Goal: Transaction & Acquisition: Purchase product/service

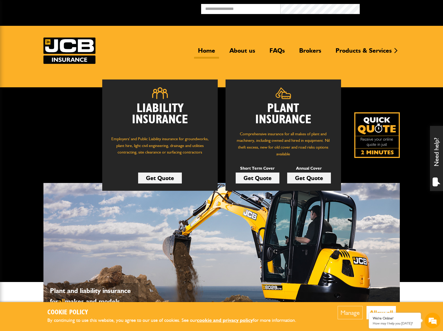
click at [269, 182] on link "Get Quote" at bounding box center [258, 177] width 44 height 11
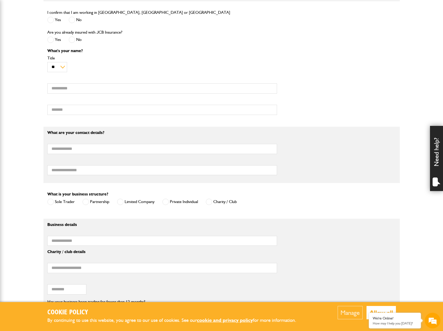
scroll to position [234, 0]
